Goal: Communication & Community: Ask a question

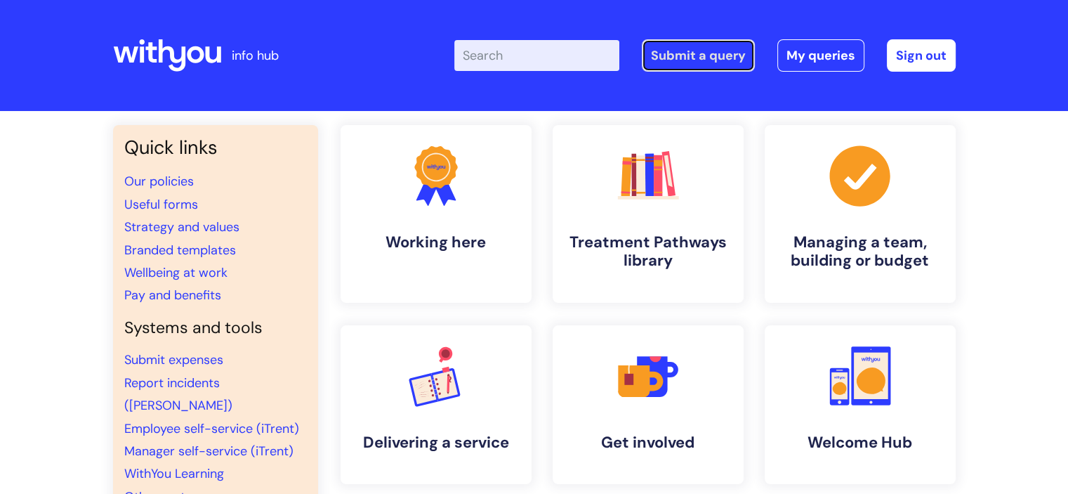
click at [721, 53] on link "Submit a query" at bounding box center [698, 55] width 113 height 32
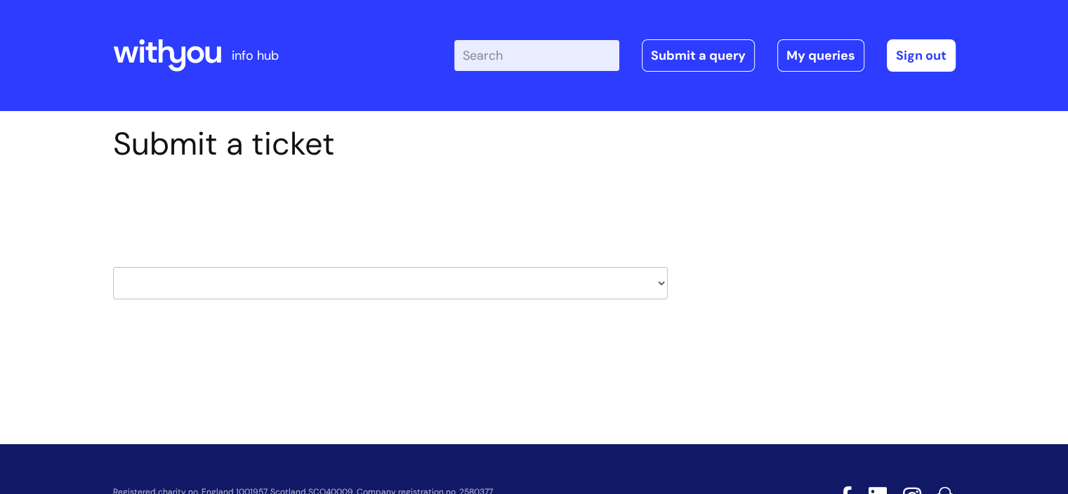
click at [570, 280] on select "HR / People IT and Support Clinical Drug Alerts Finance Accounts Data Support T…" at bounding box center [390, 283] width 555 height 32
select select "data_support_team"
click at [113, 267] on select "HR / People IT and Support Clinical Drug Alerts Finance Accounts Data Support T…" at bounding box center [390, 283] width 555 height 32
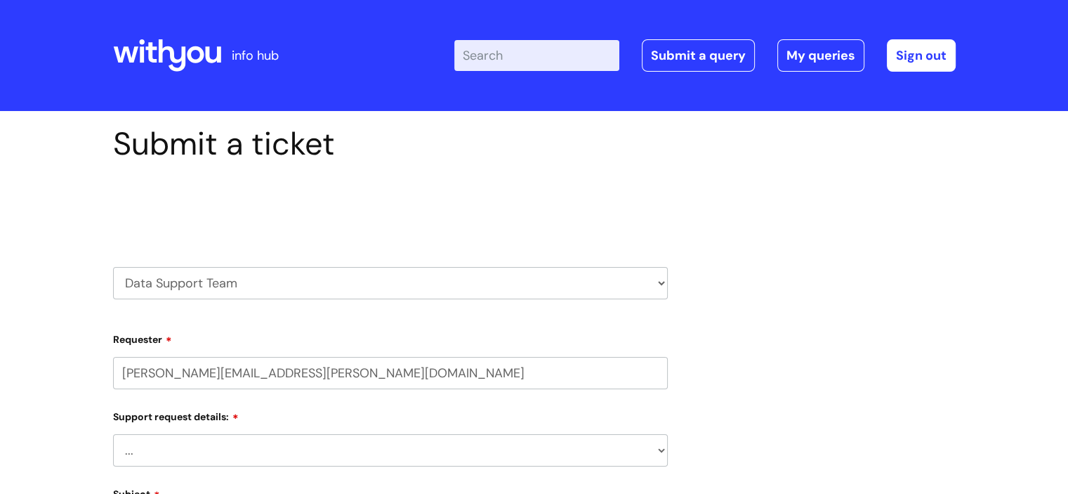
select select "80004286587"
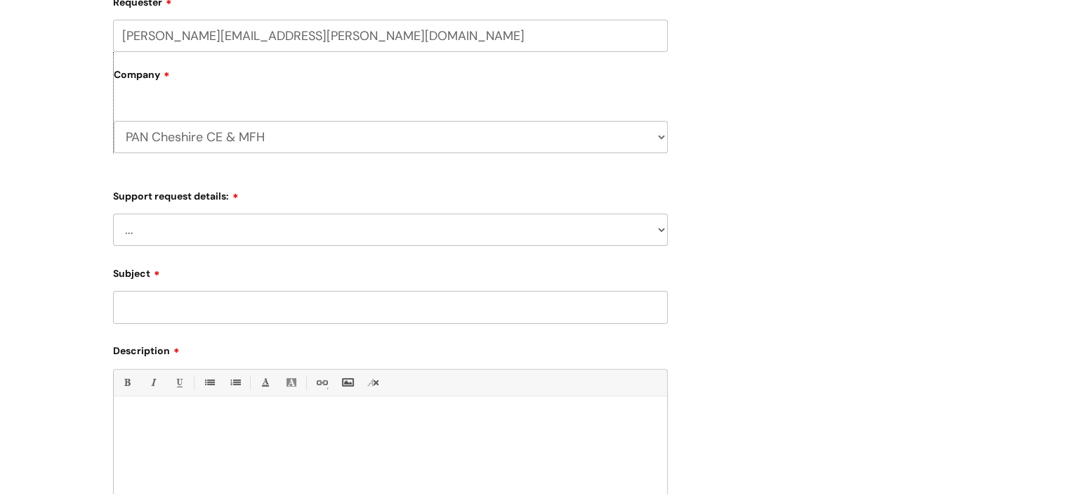
scroll to position [360, 0]
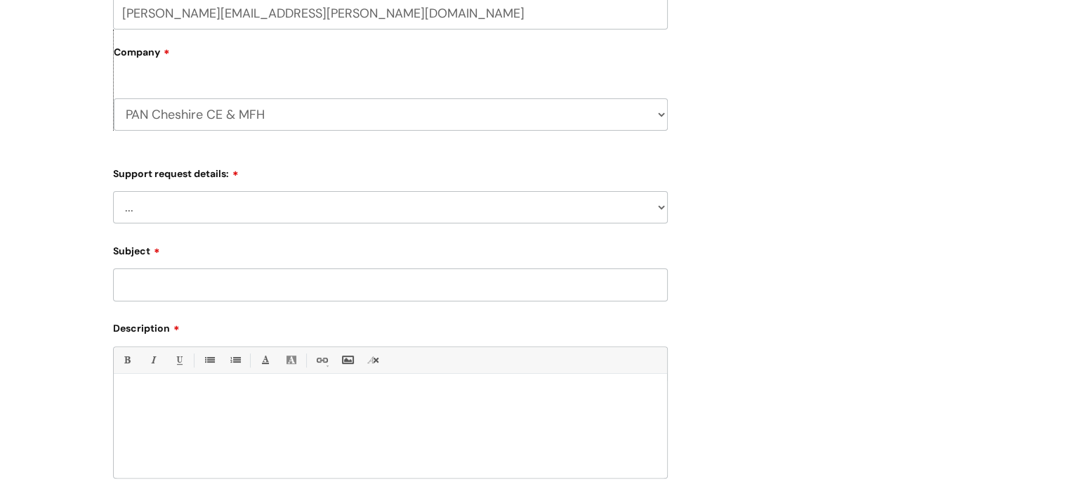
click at [593, 206] on select "... My enquiry relates to Nebula My enquiry relates to Halo My enquiry relates …" at bounding box center [390, 207] width 555 height 32
select select "My enquiry relates to Nebula"
click at [113, 191] on select "... My enquiry relates to Nebula My enquiry relates to Halo My enquiry relates …" at bounding box center [390, 207] width 555 height 32
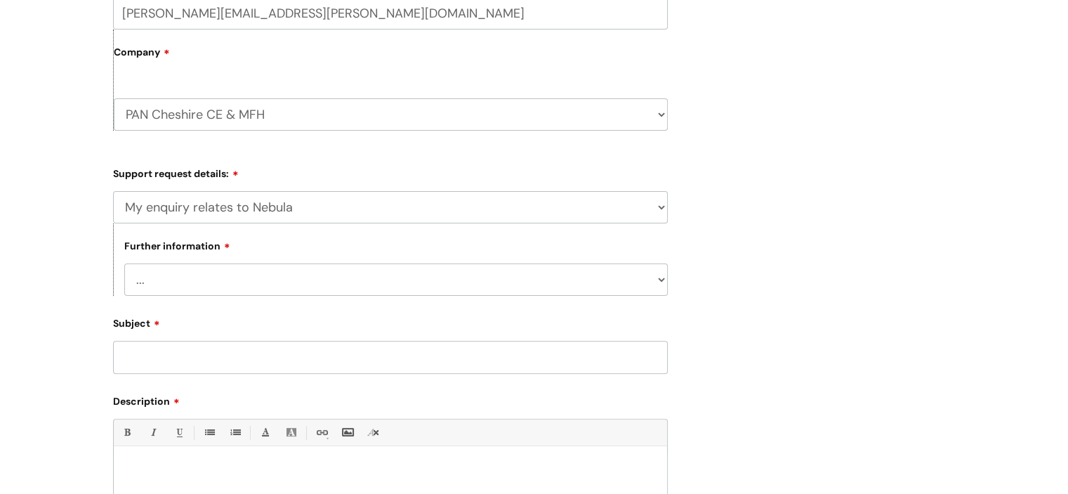
click at [515, 281] on select "... I need to delete an event I've got an issue or have found a fault I have an…" at bounding box center [396, 279] width 544 height 32
select select "I need to delete an event"
click at [124, 263] on select "... I need to delete an event I've got an issue or have found a fault I have an…" at bounding box center [396, 279] width 544 height 32
click at [389, 346] on input "Subject" at bounding box center [390, 357] width 555 height 32
type input "MFH Deletion"
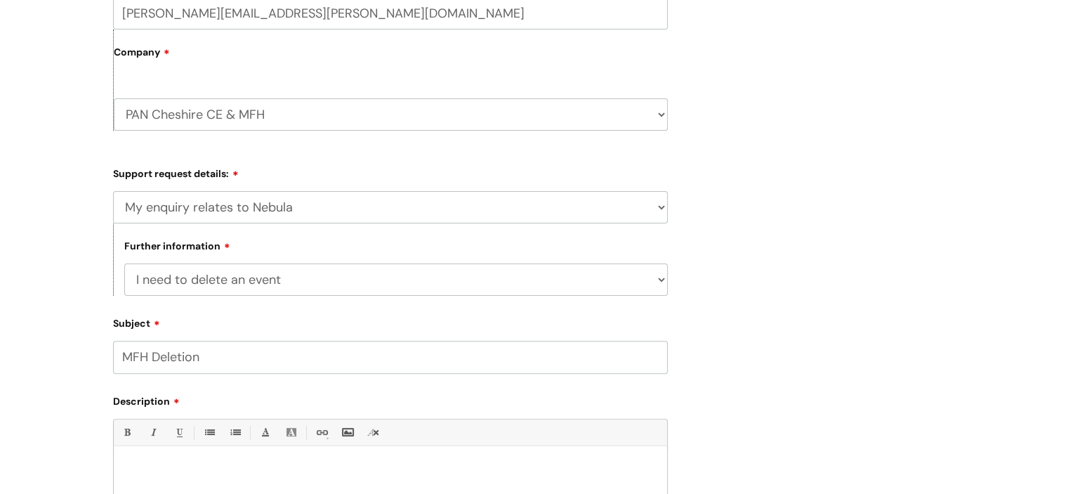
click at [267, 456] on div at bounding box center [390, 501] width 553 height 97
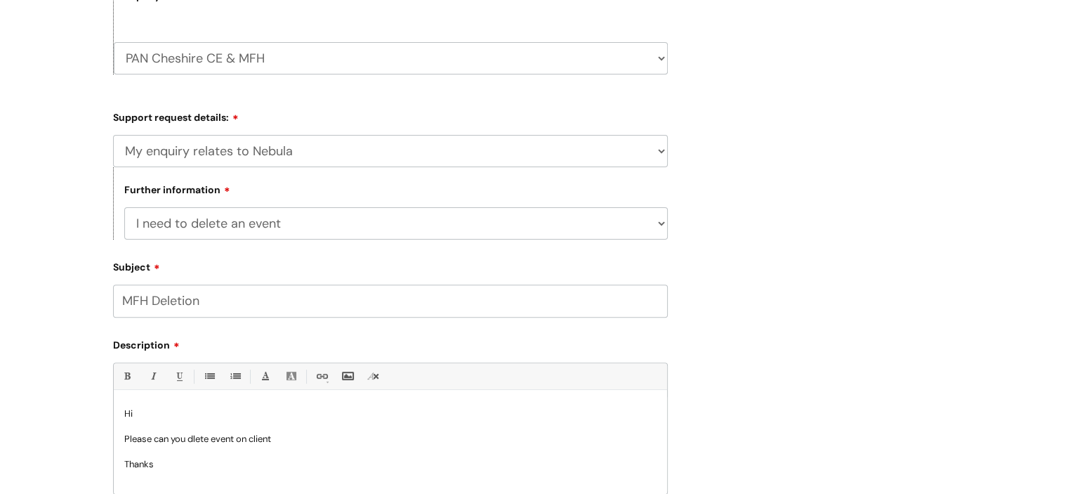
scroll to position [1, 0]
click at [309, 432] on p "Please can you dlete event on client" at bounding box center [390, 437] width 532 height 13
click at [201, 432] on p "Please can you dlete event on client - added in error" at bounding box center [390, 437] width 532 height 13
click at [242, 439] on p "Please can you delete event on client - added in error" at bounding box center [390, 437] width 532 height 13
click at [321, 437] on span "on client - added in error" at bounding box center [328, 437] width 99 height 11
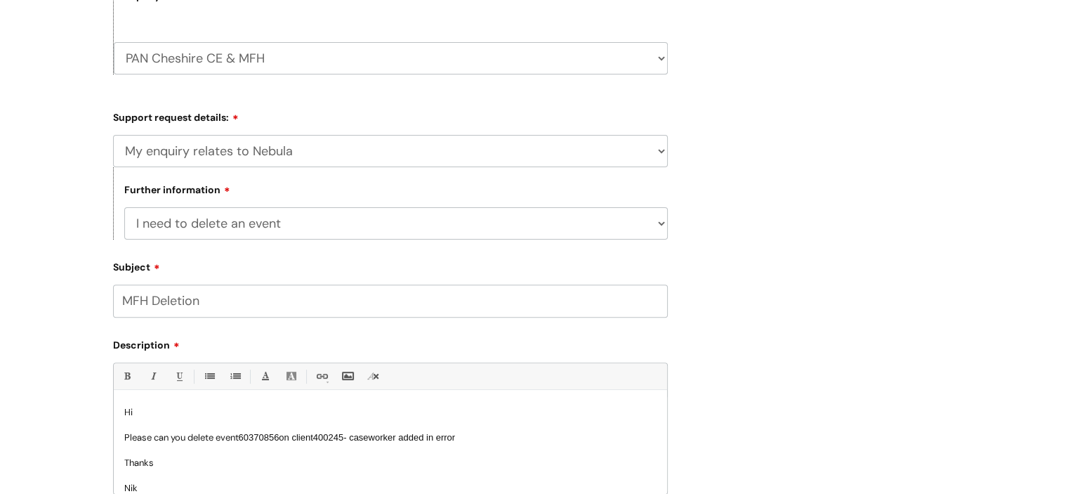
click at [439, 438] on span "- caseworker added in error" at bounding box center [399, 437] width 112 height 11
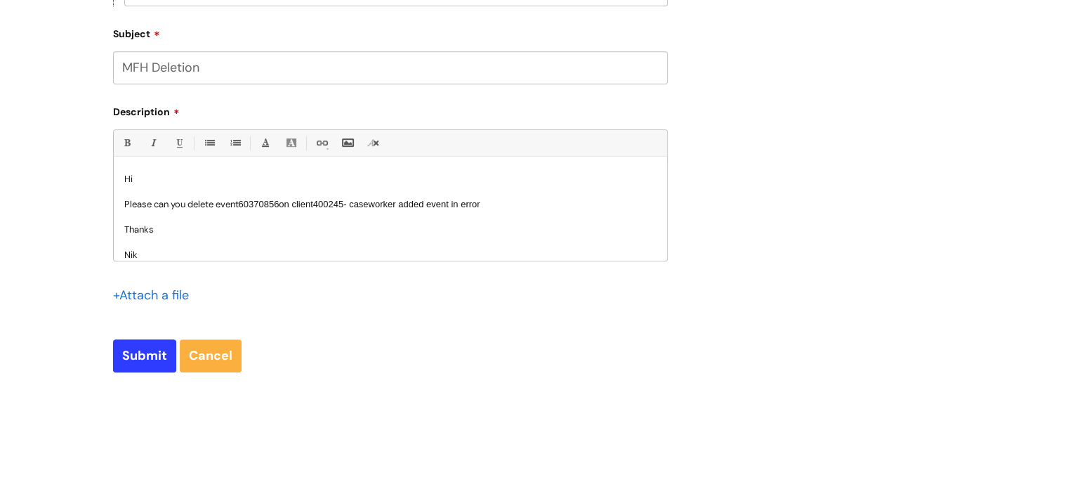
scroll to position [703, 0]
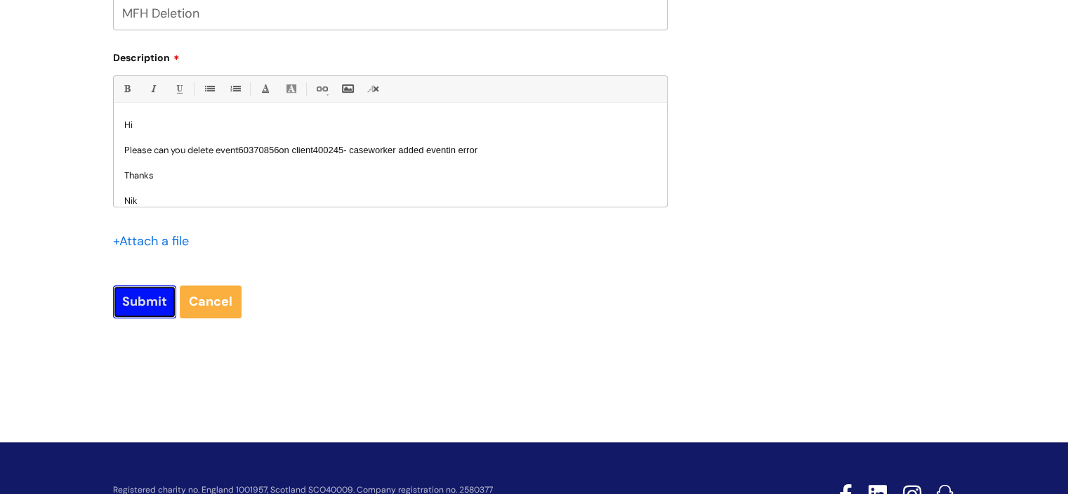
click at [127, 296] on input "Submit" at bounding box center [144, 301] width 63 height 32
type input "Please Wait..."
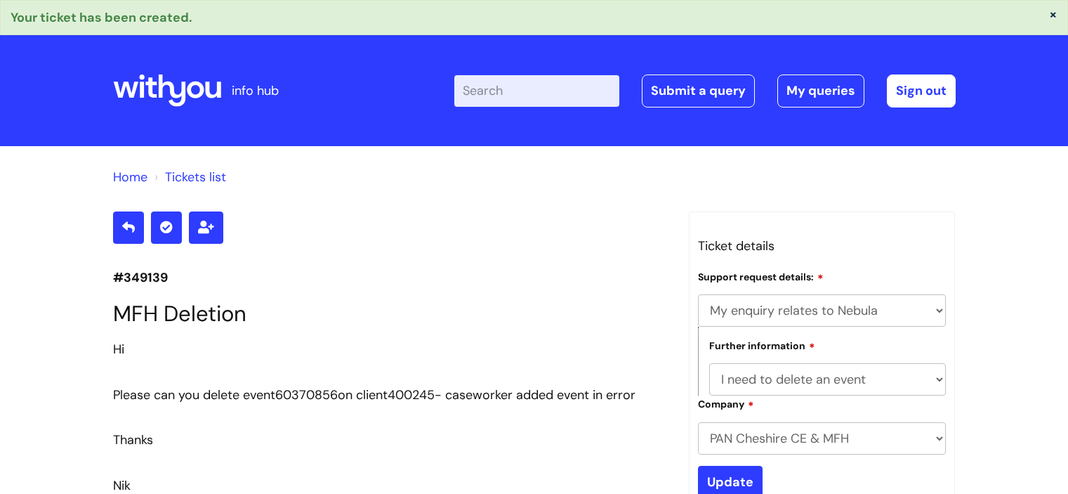
select select "My enquiry relates to Nebula"
select select "I need to delete an event"
